Goal: Information Seeking & Learning: Check status

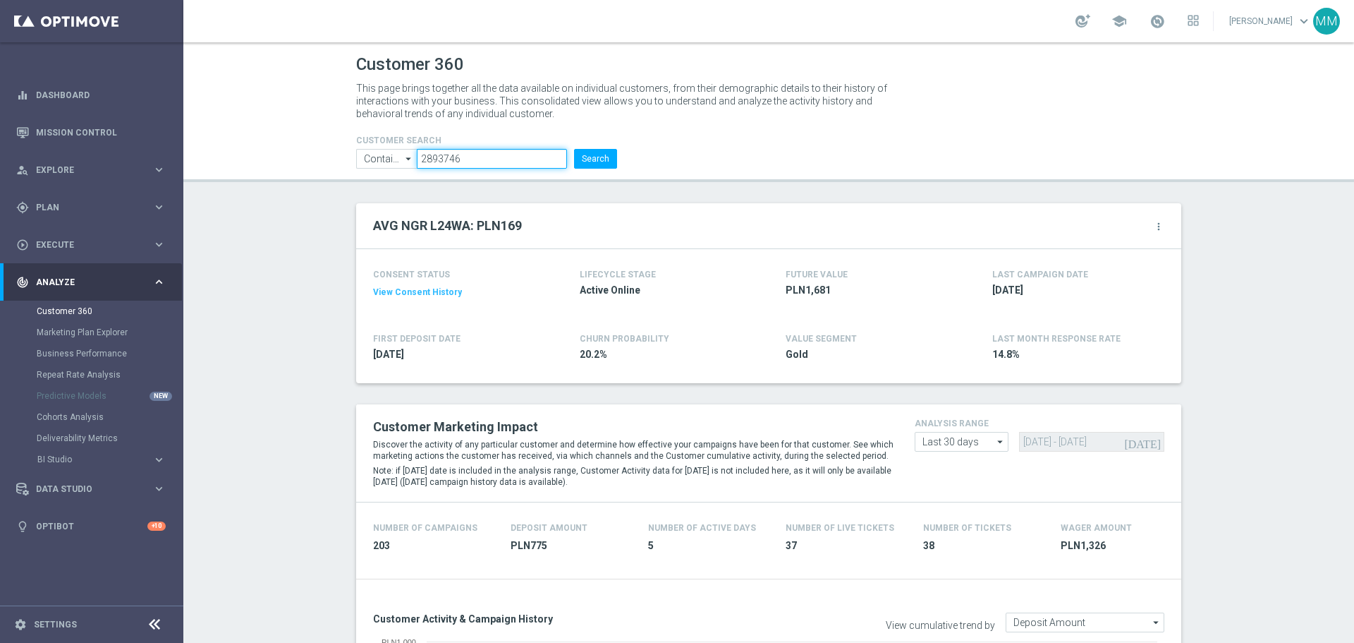
click at [474, 155] on input "2893746" at bounding box center [492, 159] width 150 height 20
paste input "178355"
click at [594, 165] on button "Search" at bounding box center [595, 159] width 43 height 20
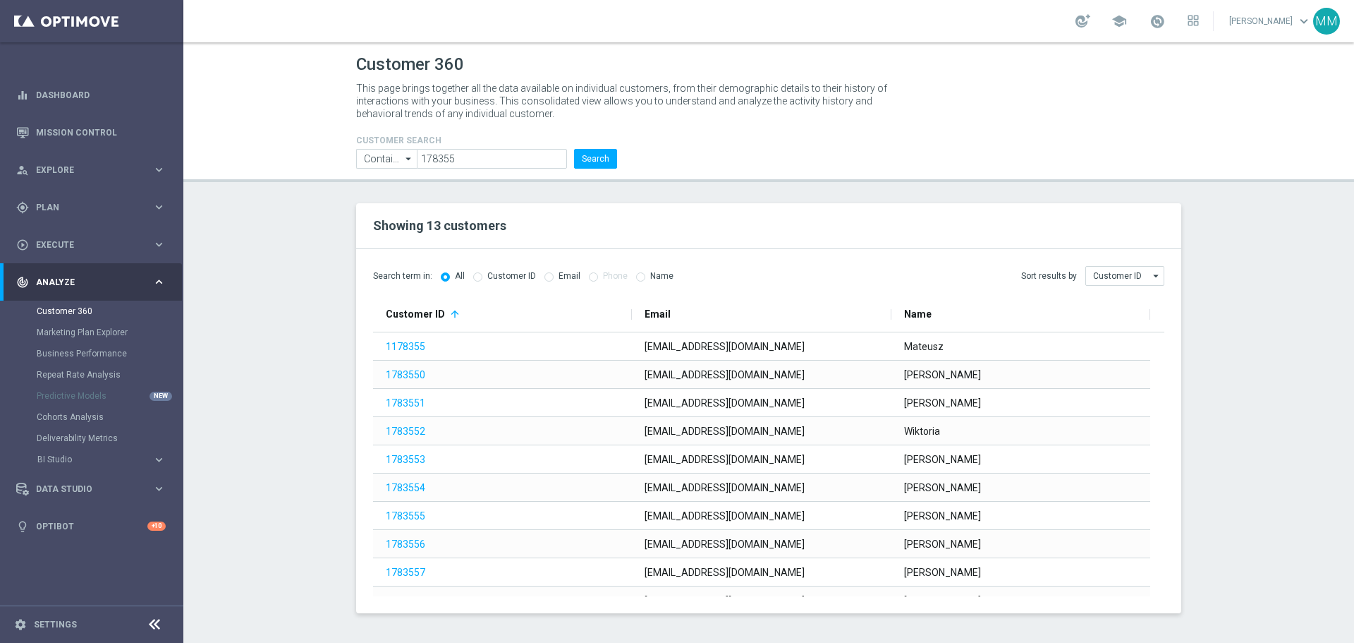
drag, startPoint x: 530, startPoint y: 148, endPoint x: 533, endPoint y: 158, distance: 10.3
click at [530, 149] on form "CUSTOMER SEARCH Contains Contains arrow_drop_down Show Selected 0 of NaN Contai…" at bounding box center [486, 151] width 261 height 33
click at [533, 158] on input "178355" at bounding box center [492, 159] width 150 height 20
paste input "2822306"
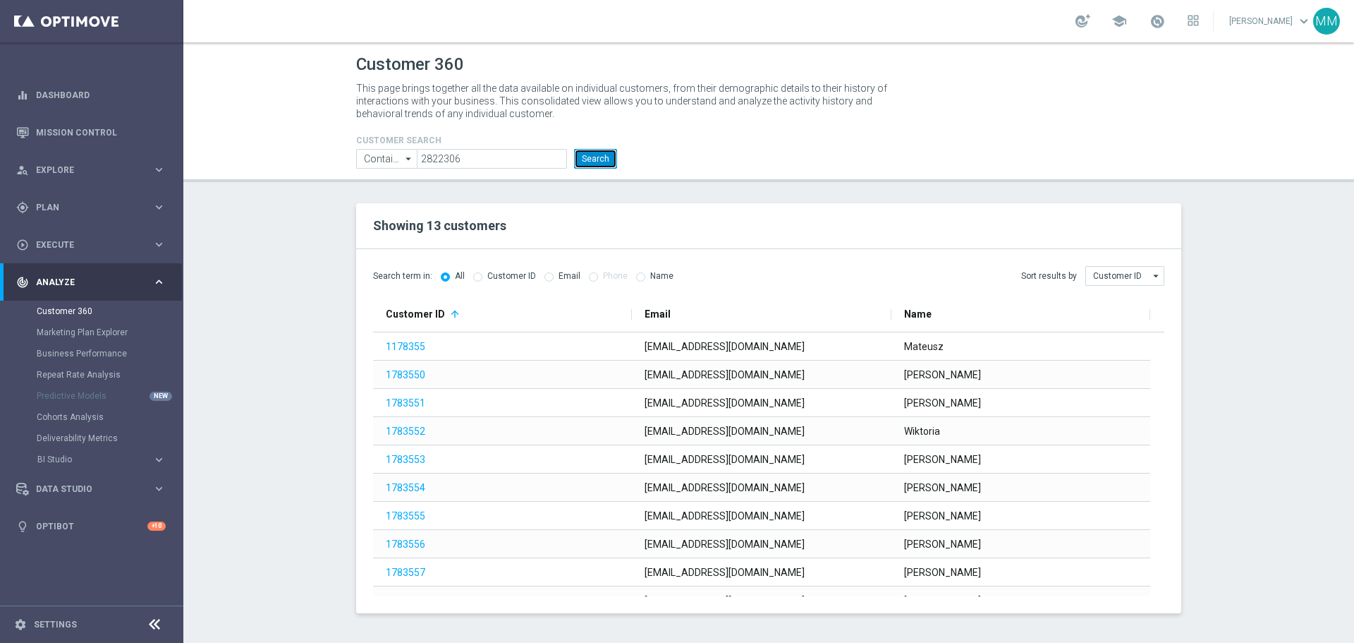
click at [583, 162] on button "Search" at bounding box center [595, 159] width 43 height 20
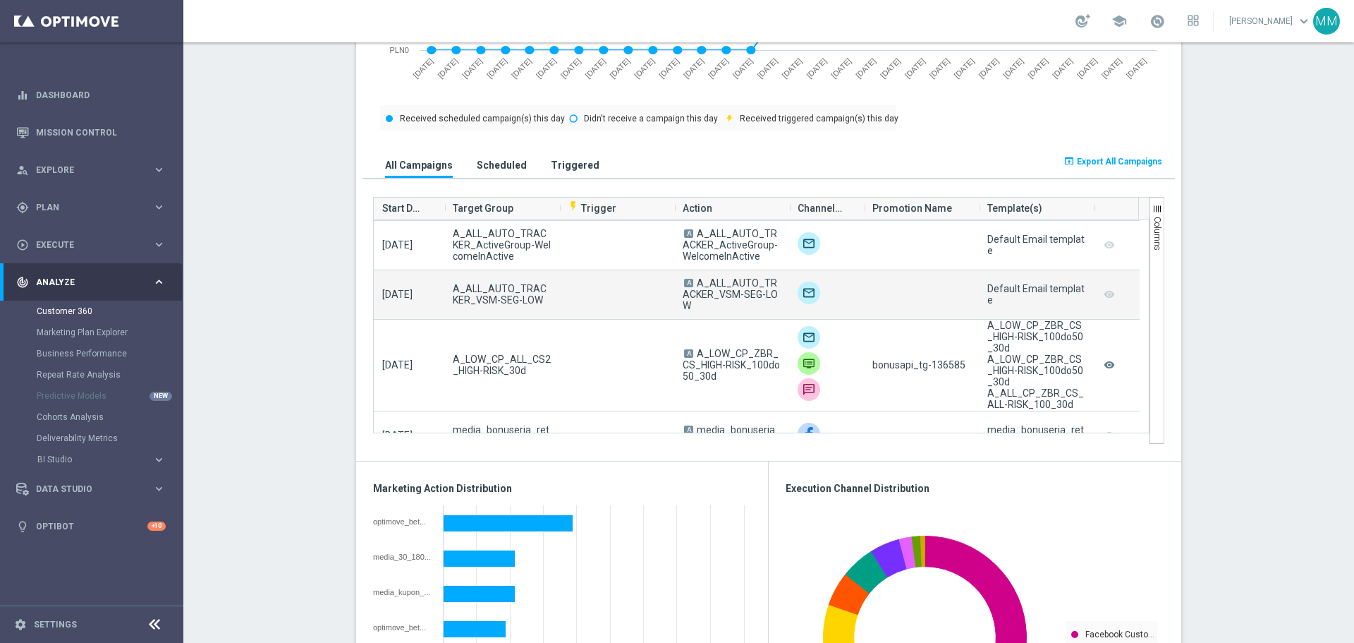
scroll to position [423, 0]
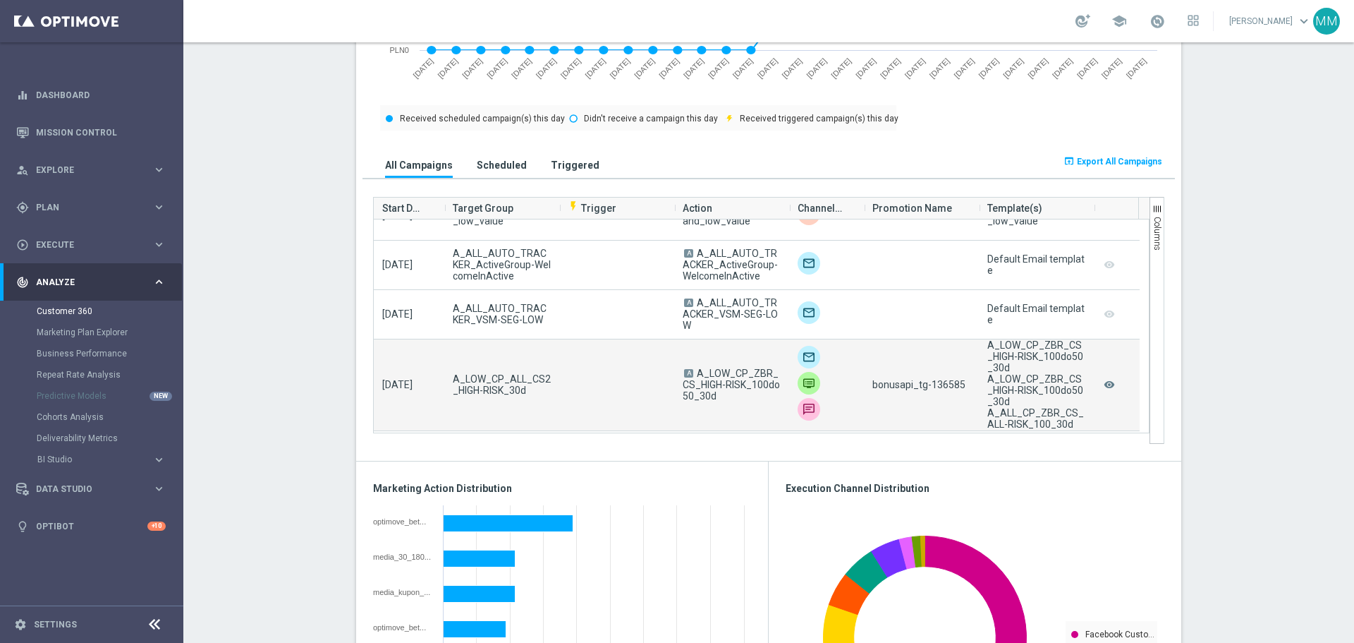
click at [955, 384] on span "bonusapi_tg-136585" at bounding box center [919, 384] width 93 height 11
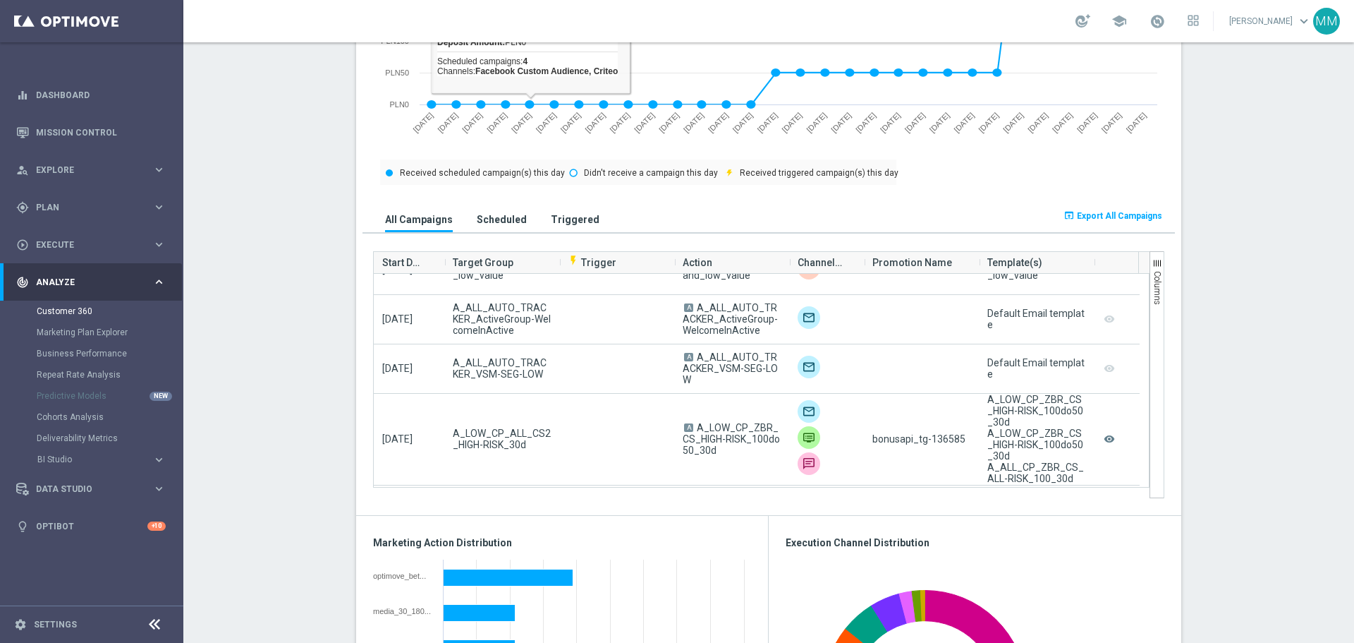
scroll to position [776, 0]
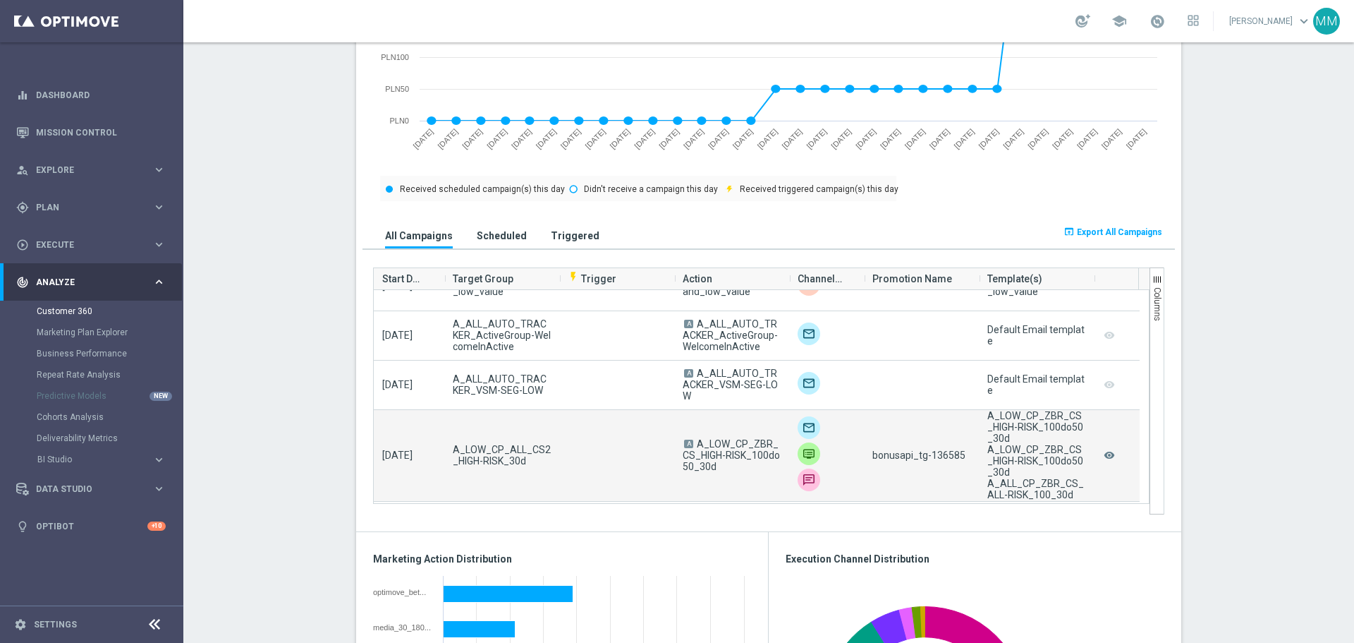
click at [947, 456] on span "bonusapi_tg-136585" at bounding box center [919, 454] width 93 height 11
copy span "136585"
click at [939, 451] on span "bonusapi_tg-136585" at bounding box center [919, 454] width 93 height 11
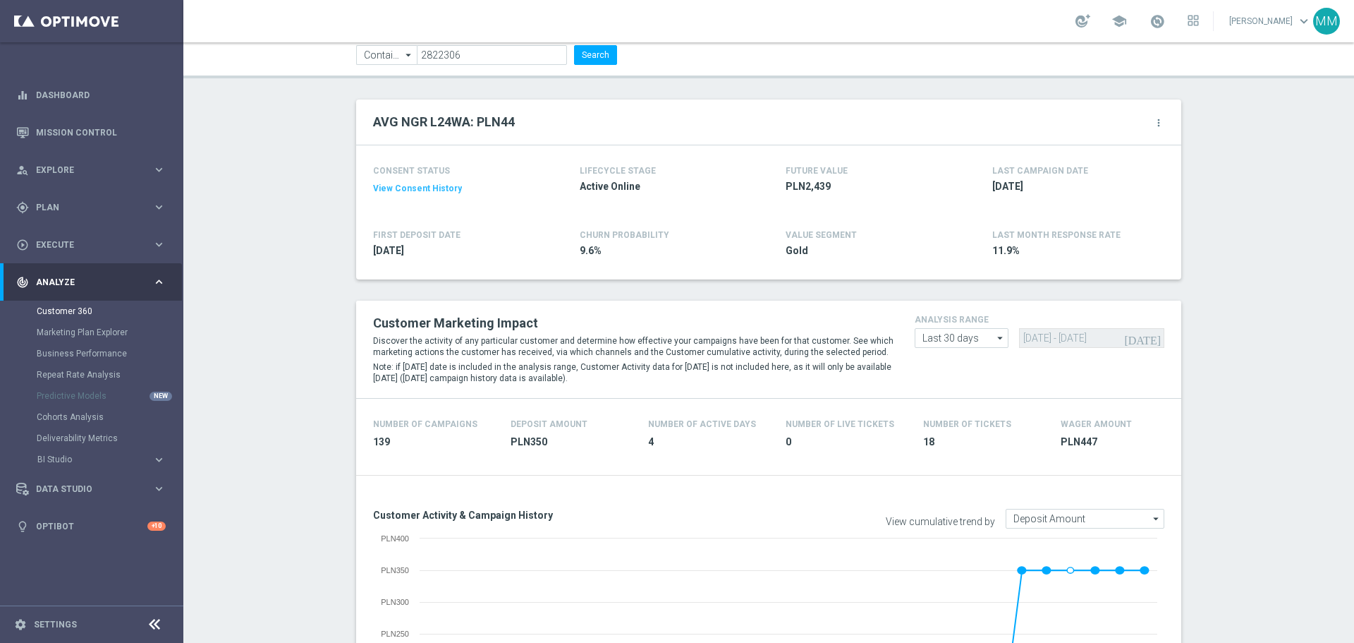
scroll to position [0, 0]
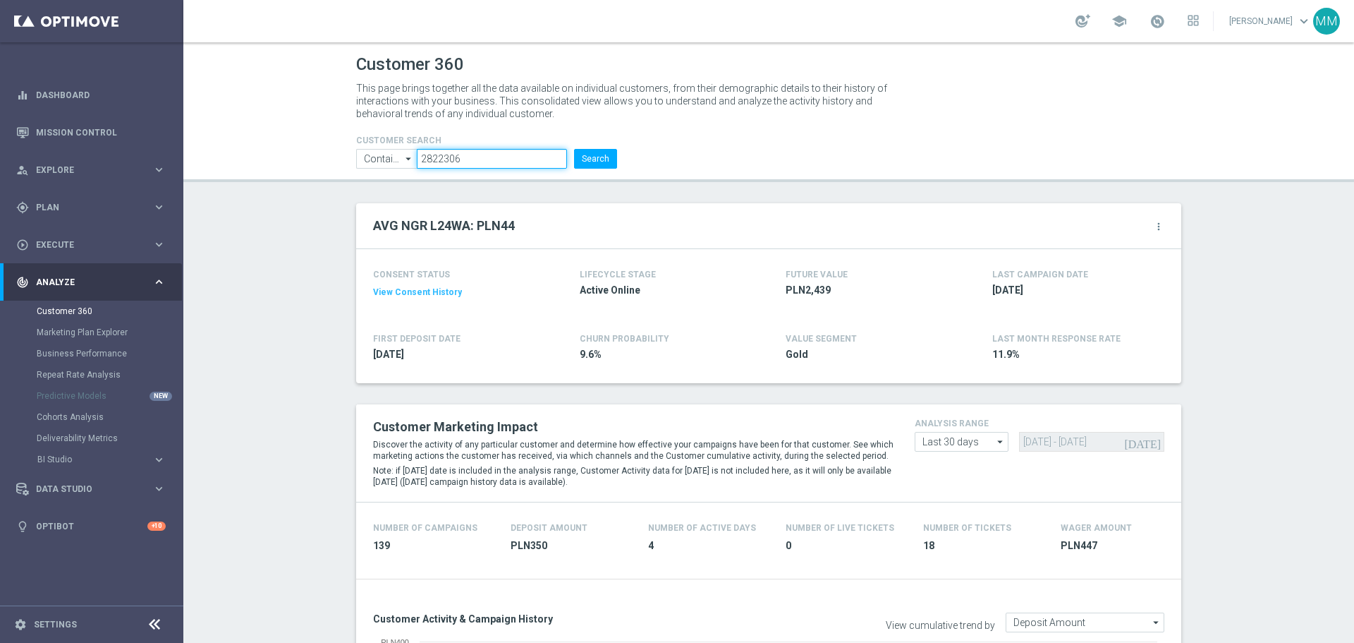
click at [439, 153] on input "2822306" at bounding box center [492, 159] width 150 height 20
paste input "1407980"
type input "1407980"
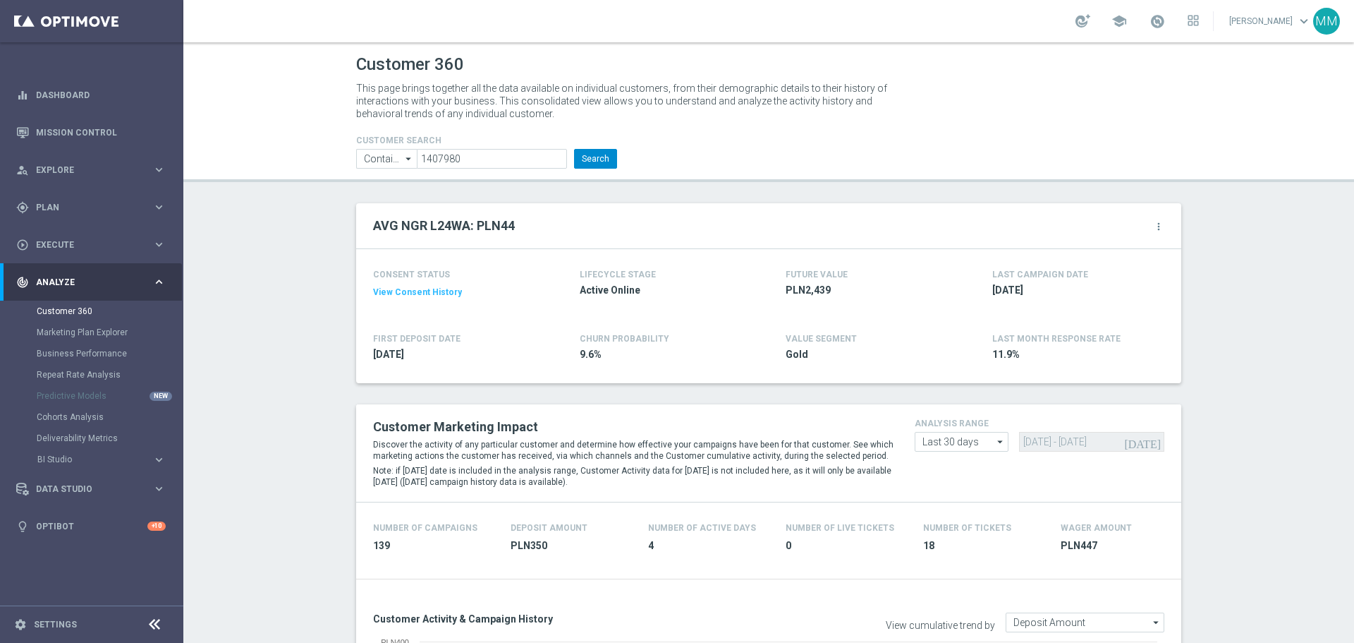
drag, startPoint x: 616, startPoint y: 165, endPoint x: 609, endPoint y: 162, distance: 7.9
click at [615, 165] on div "CUSTOMER SEARCH Contains Contains arrow_drop_down Show Selected 0 of NaN Contai…" at bounding box center [487, 145] width 282 height 45
click at [607, 160] on button "Search" at bounding box center [595, 159] width 43 height 20
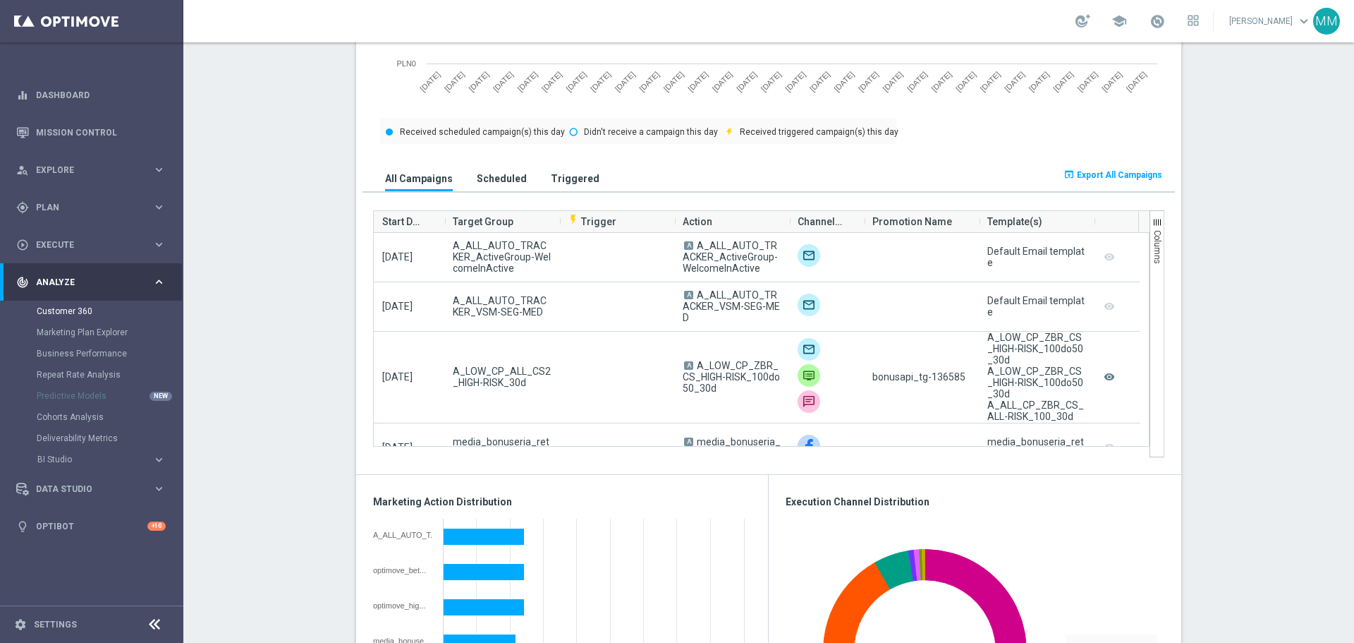
scroll to position [841, 0]
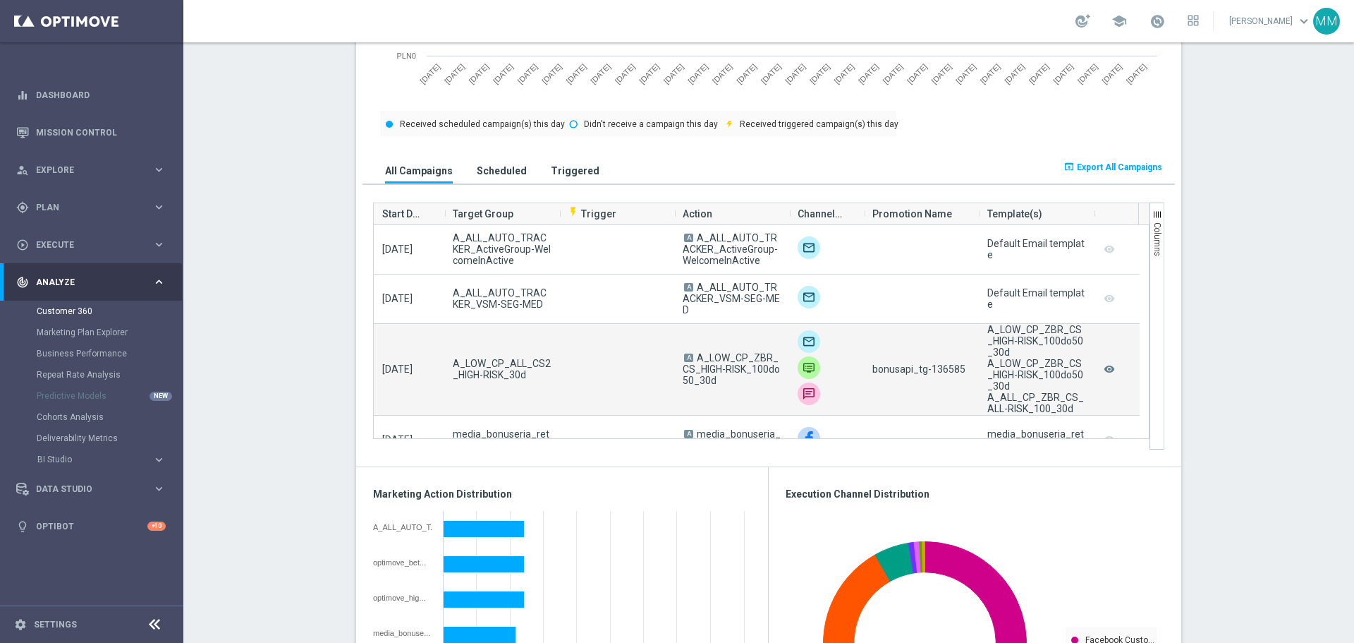
click at [950, 374] on span "bonusapi_tg-136585" at bounding box center [919, 368] width 93 height 11
copy span "136585"
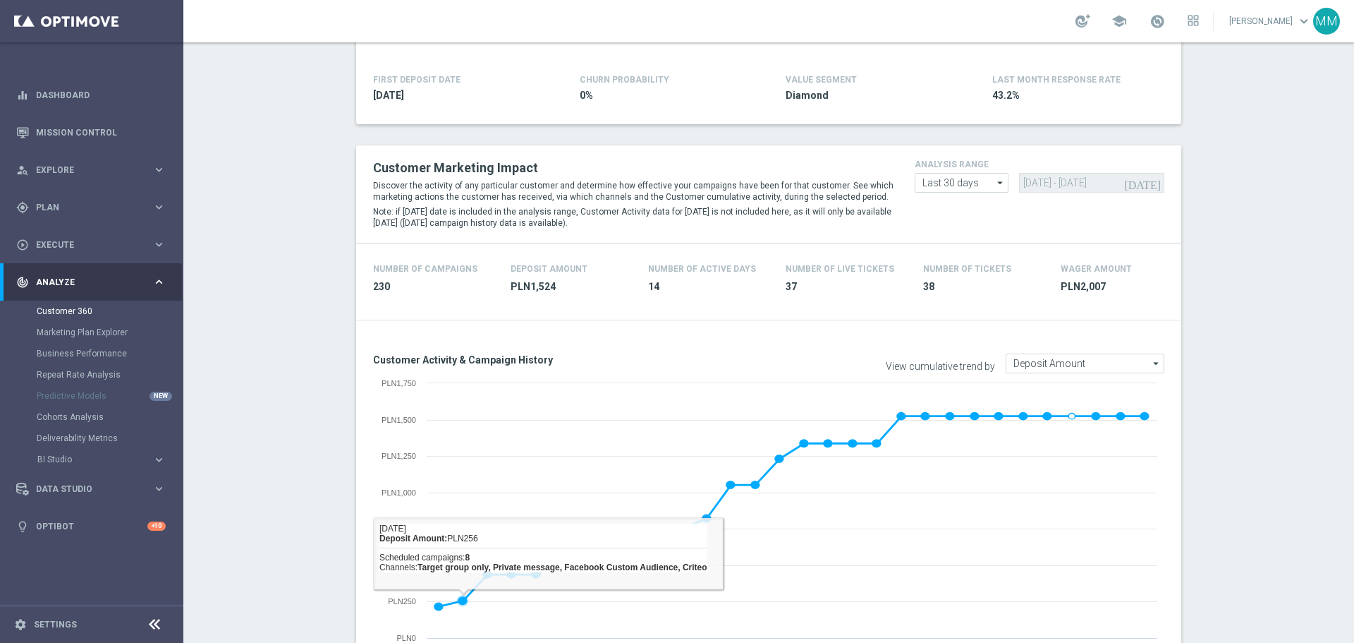
scroll to position [0, 0]
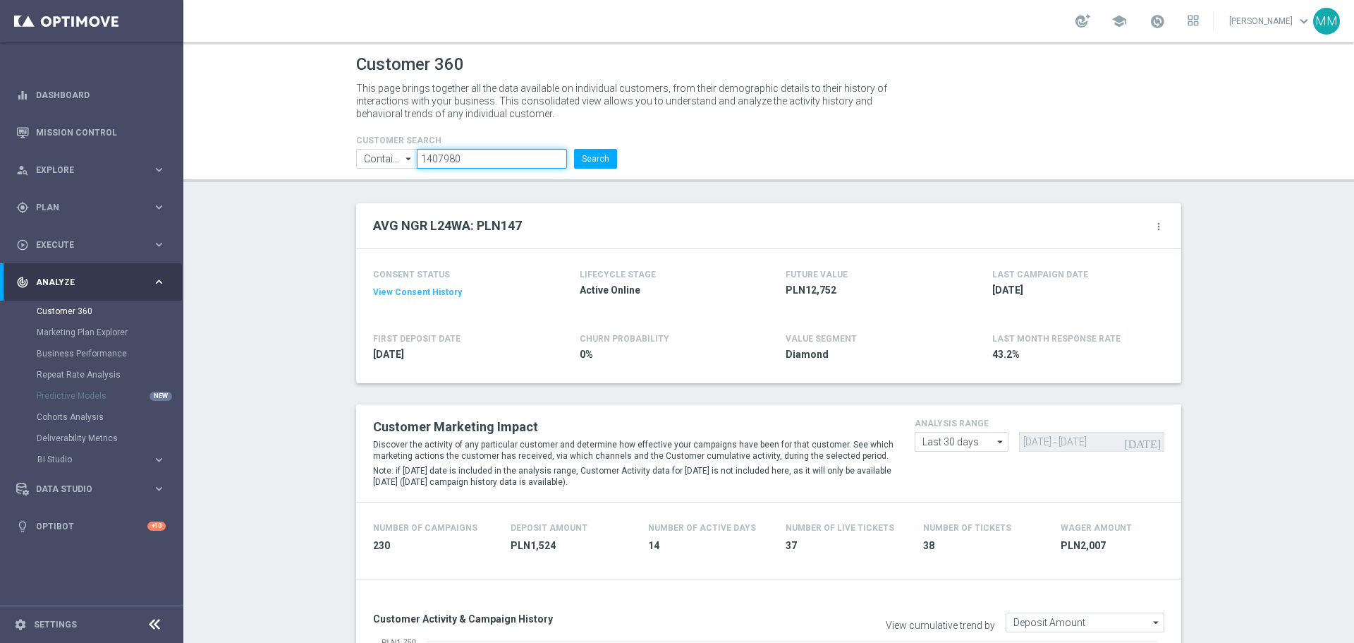
click at [442, 162] on input "1407980" at bounding box center [492, 159] width 150 height 20
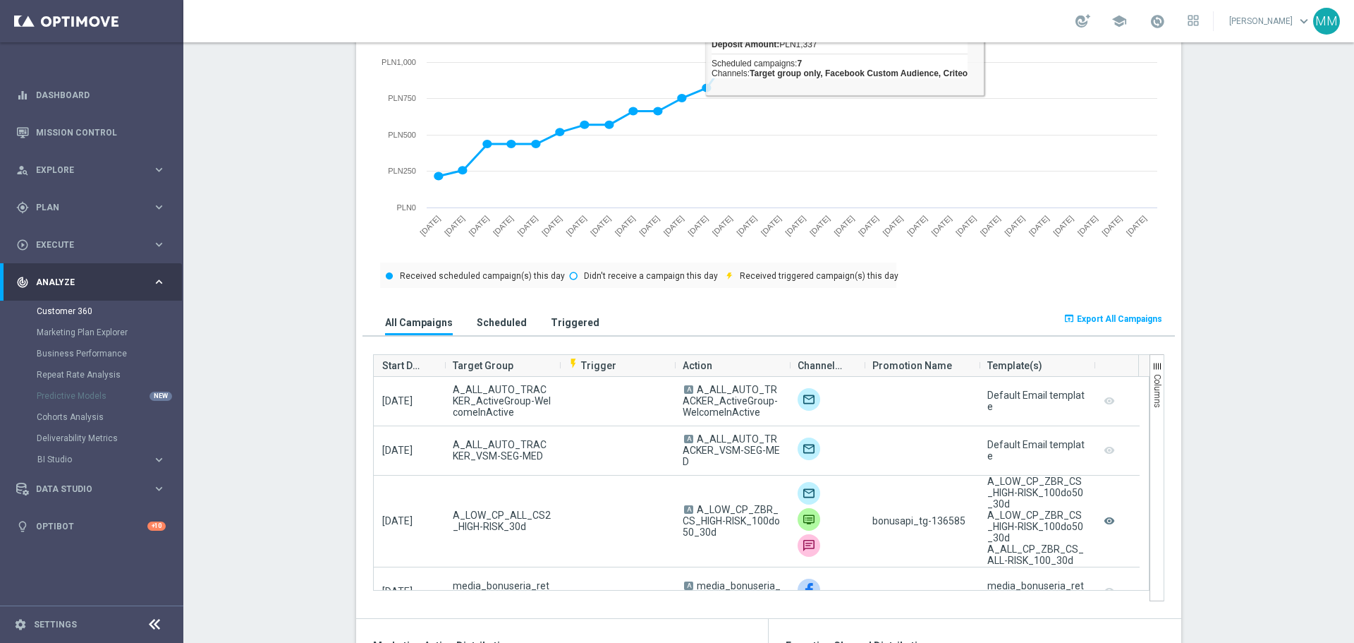
scroll to position [705, 0]
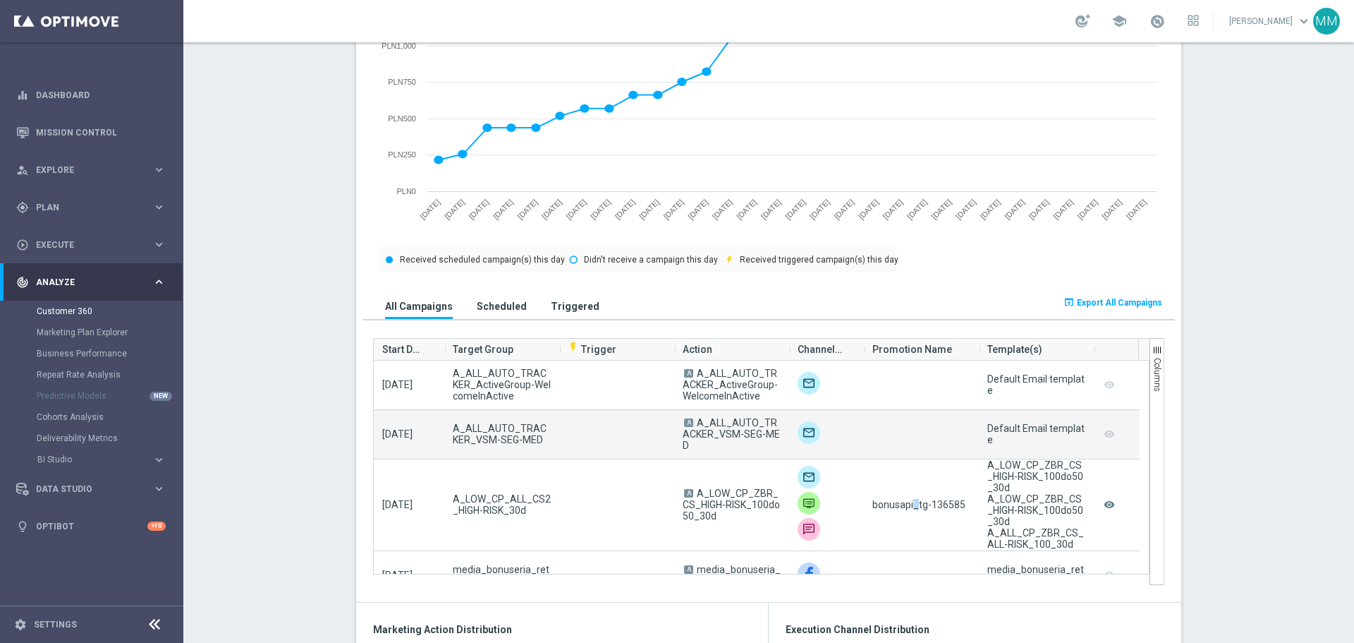
drag, startPoint x: 849, startPoint y: 459, endPoint x: 926, endPoint y: 505, distance: 90.5
click at [916, 500] on div "bonusapi_tg-136585" at bounding box center [921, 504] width 115 height 91
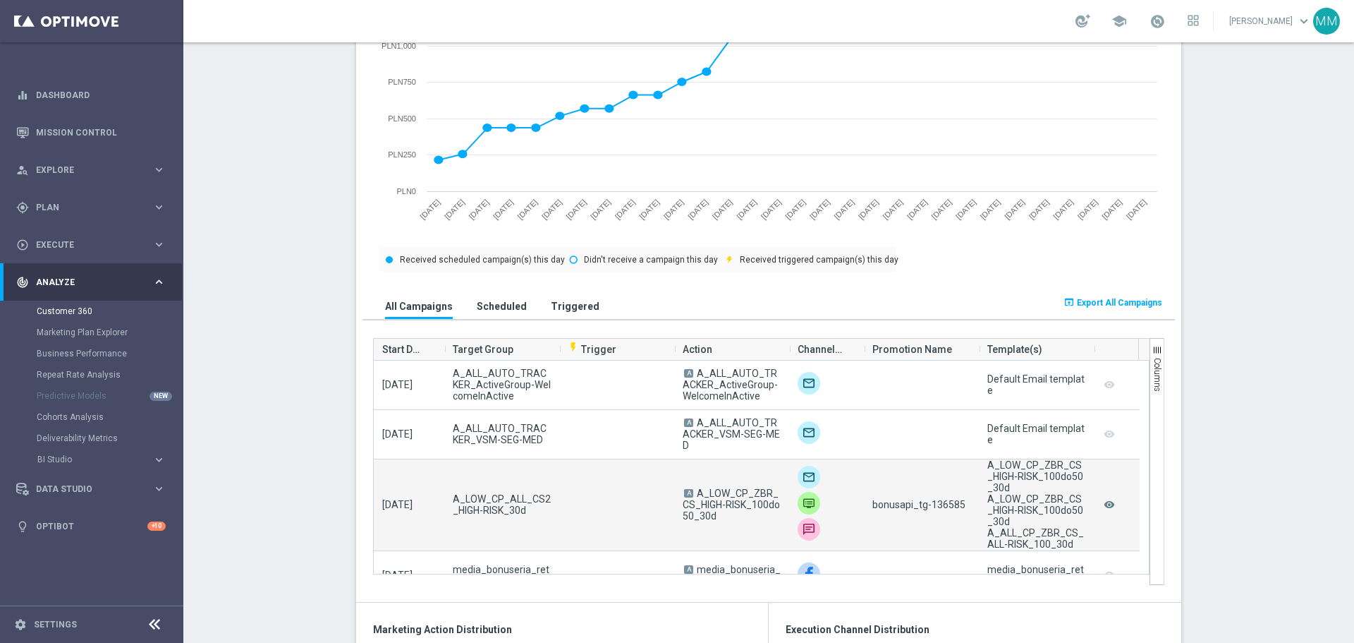
click at [941, 506] on span "bonusapi_tg-136585" at bounding box center [919, 504] width 93 height 11
copy span "136585"
